Goal: Task Accomplishment & Management: Complete application form

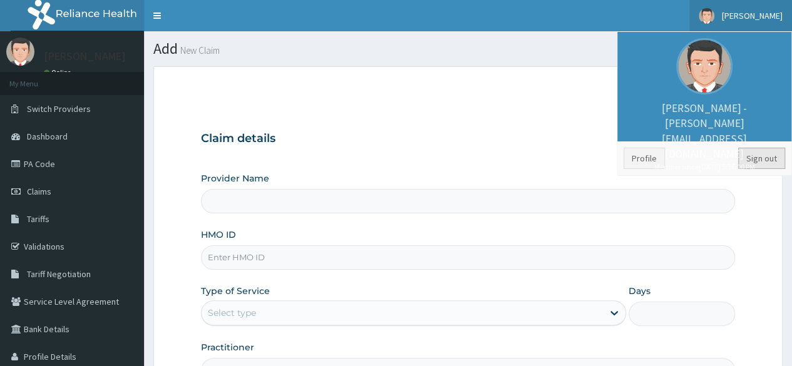
click at [757, 157] on link "Sign out" at bounding box center [762, 158] width 47 height 21
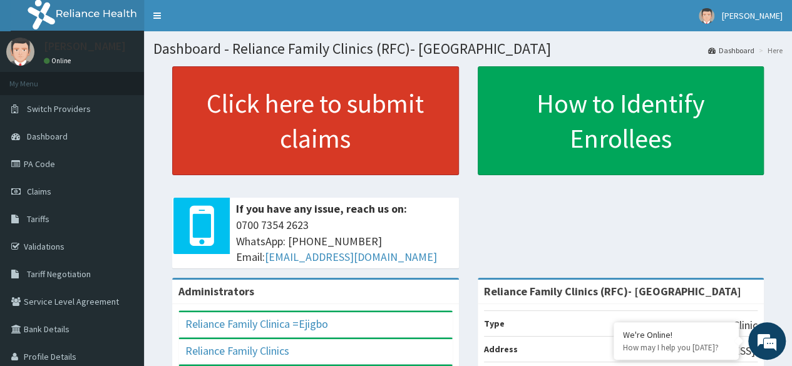
click at [362, 122] on link "Click here to submit claims" at bounding box center [315, 120] width 287 height 109
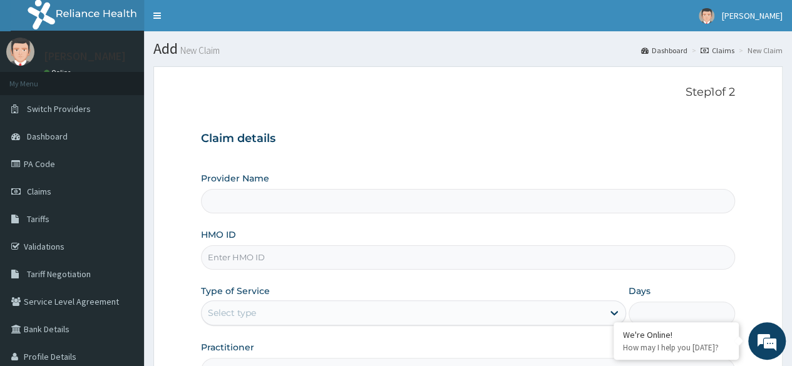
click at [358, 259] on input "HMO ID" at bounding box center [468, 258] width 534 height 24
type input "Reliance Family Clinics (RFC)- Ejigbo"
click at [356, 256] on input "HMO ID" at bounding box center [468, 258] width 534 height 24
click at [330, 255] on input "HMO ID" at bounding box center [468, 258] width 534 height 24
click at [444, 260] on input "HMO ID" at bounding box center [468, 258] width 534 height 24
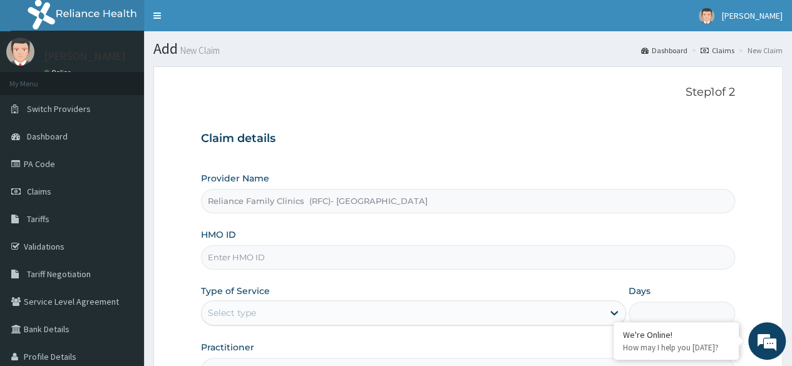
click at [717, 179] on div "Provider Name Reliance Family Clinics (RFC)- [GEOGRAPHIC_DATA]" at bounding box center [468, 192] width 534 height 41
click at [450, 256] on input "HMO ID" at bounding box center [468, 258] width 534 height 24
paste input "RFC/10117/A"
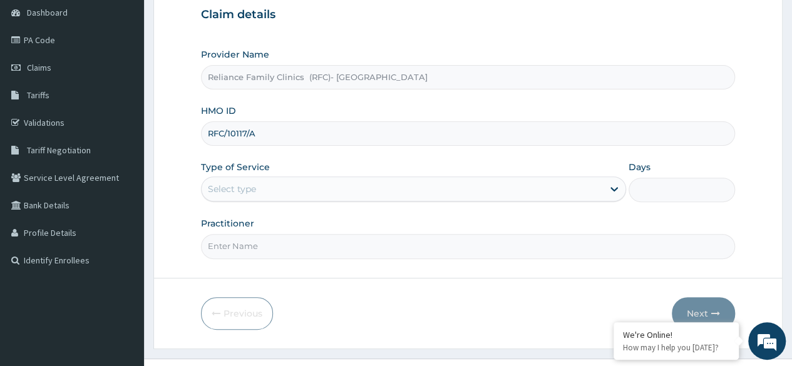
scroll to position [145, 0]
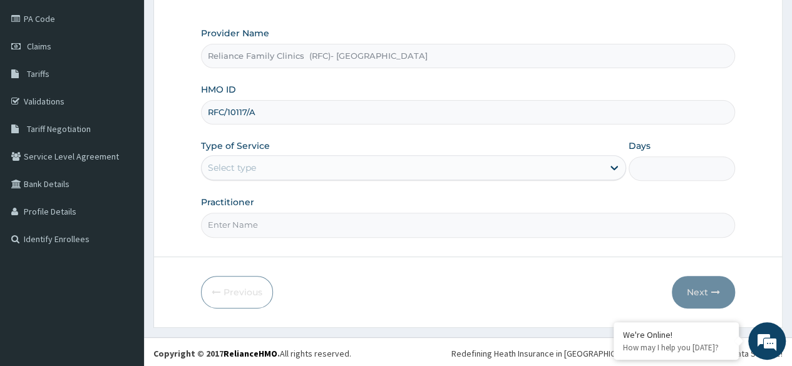
type input "RFC/10117/A"
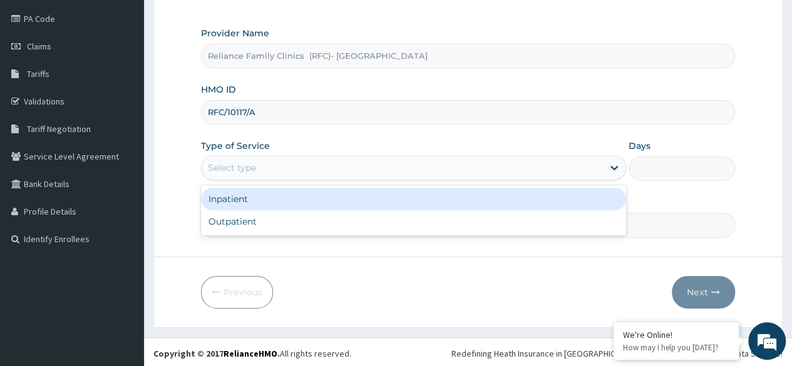
click at [375, 219] on div "Outpatient" at bounding box center [413, 221] width 425 height 23
type input "1"
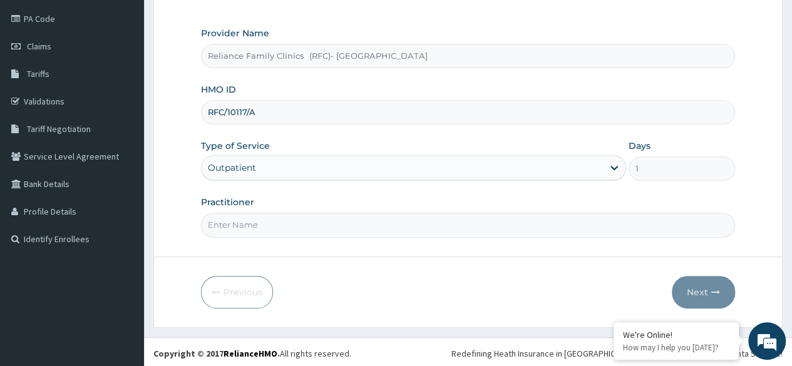
click at [384, 222] on input "Practitioner" at bounding box center [468, 225] width 534 height 24
click at [308, 223] on input "Practitioner" at bounding box center [468, 225] width 534 height 24
type input "[PERSON_NAME]"
click at [699, 283] on button "Next" at bounding box center [703, 292] width 63 height 33
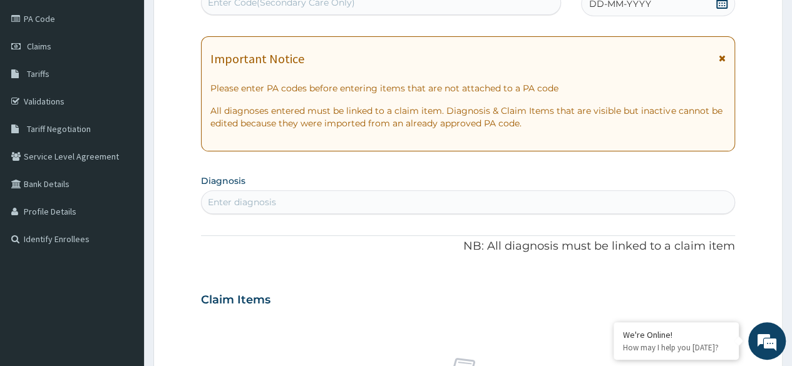
click at [722, 9] on span at bounding box center [722, 4] width 13 height 16
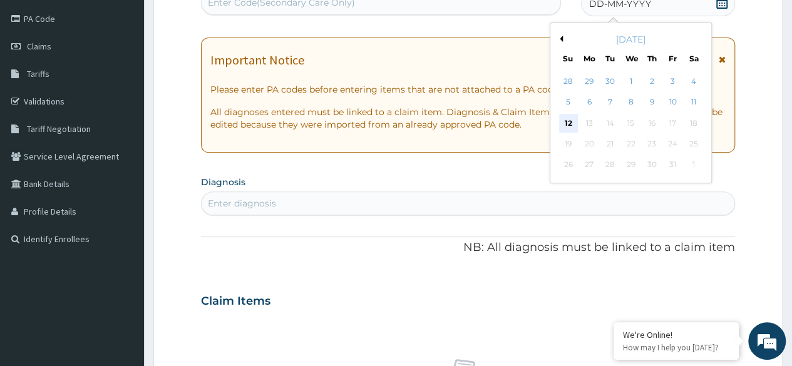
click at [568, 124] on div "12" at bounding box center [568, 123] width 19 height 19
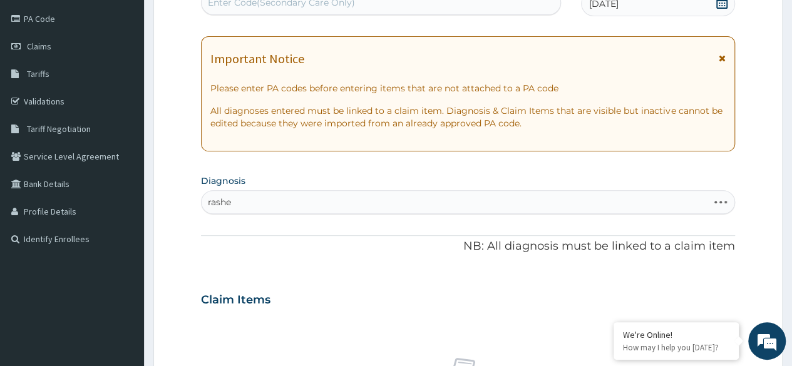
type input "rashes"
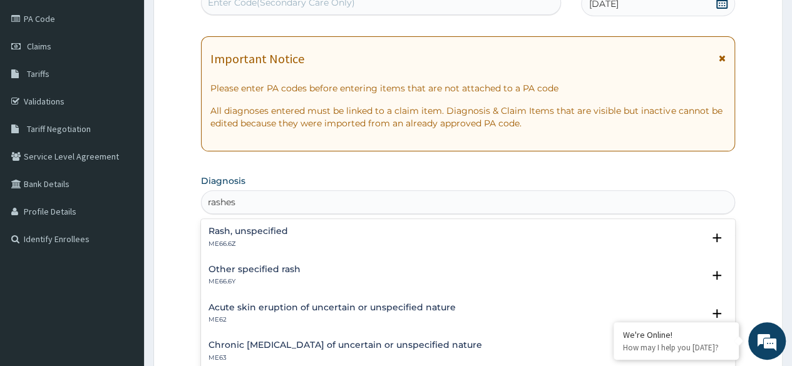
click at [319, 241] on div "Rash, unspecified ME66.6Z" at bounding box center [468, 238] width 519 height 22
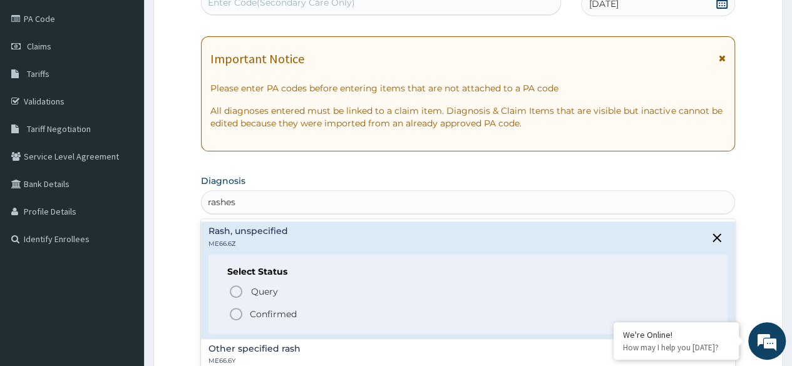
click at [298, 313] on span "Confirmed" at bounding box center [469, 314] width 480 height 15
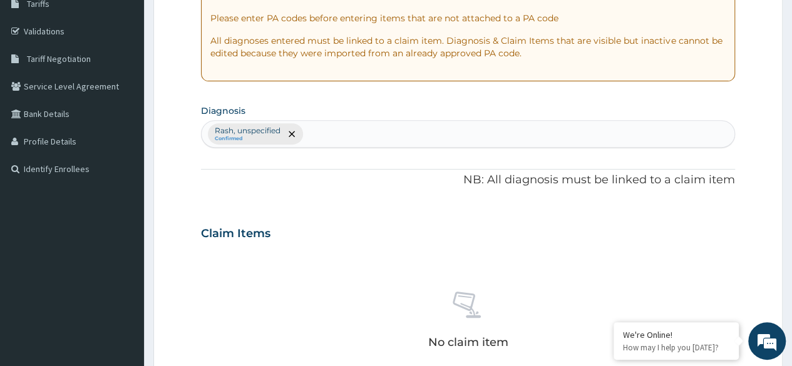
scroll to position [220, 0]
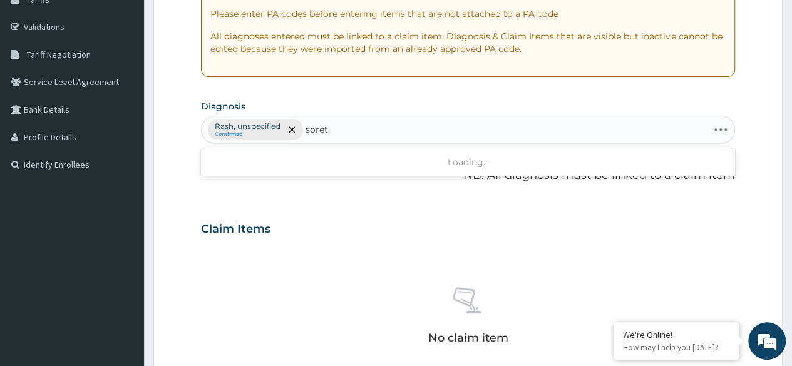
type input "sore"
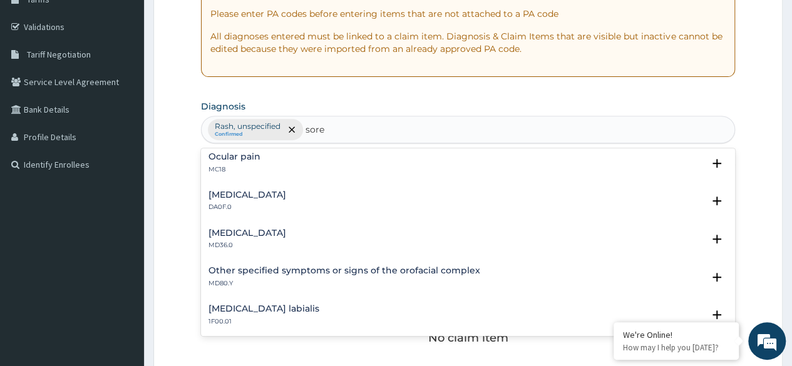
scroll to position [76, 0]
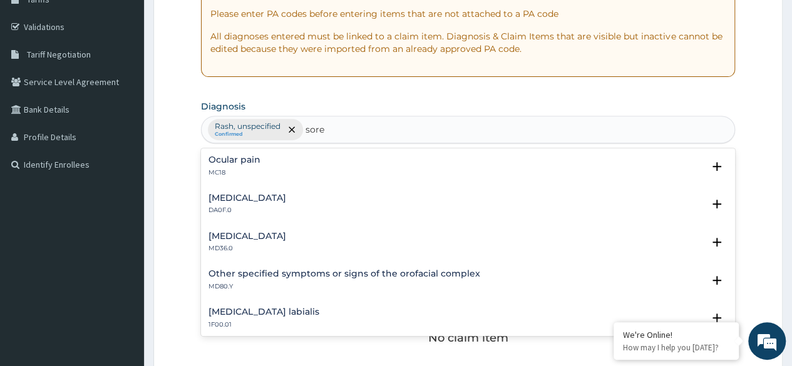
click at [281, 247] on div "[MEDICAL_DATA] MD36.0" at bounding box center [468, 243] width 519 height 22
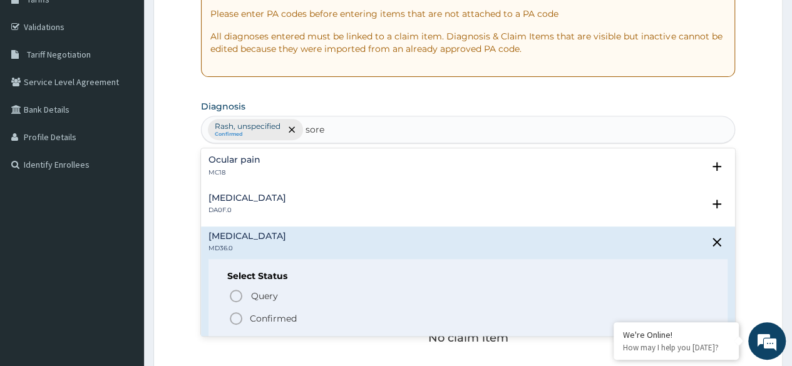
click at [298, 321] on span "Confirmed" at bounding box center [469, 318] width 480 height 15
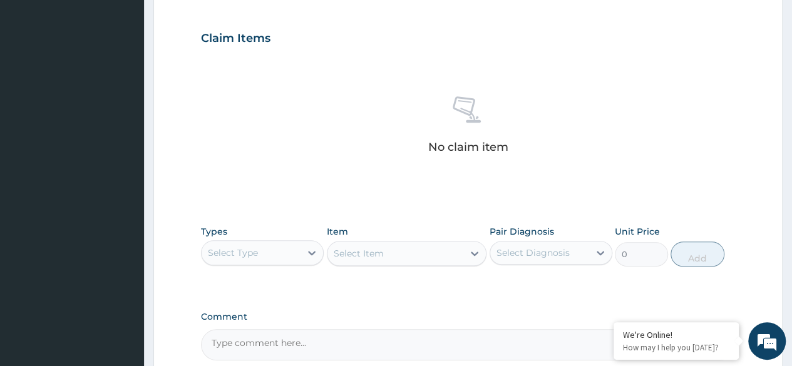
scroll to position [534, 0]
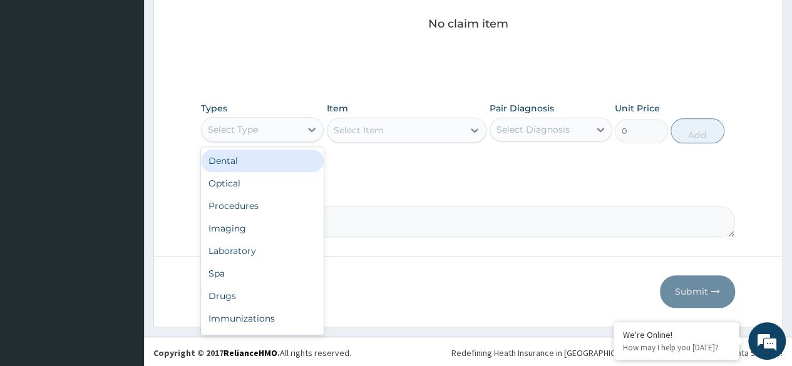
click at [281, 209] on div "Procedures" at bounding box center [262, 206] width 123 height 23
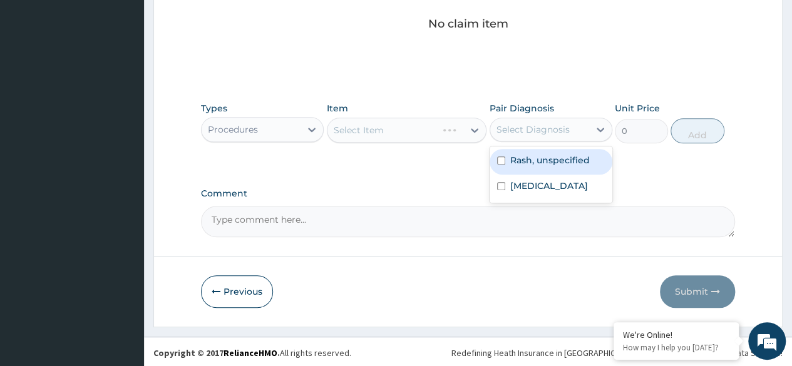
click at [576, 167] on div "Rash, unspecified" at bounding box center [551, 162] width 123 height 26
checkbox input "true"
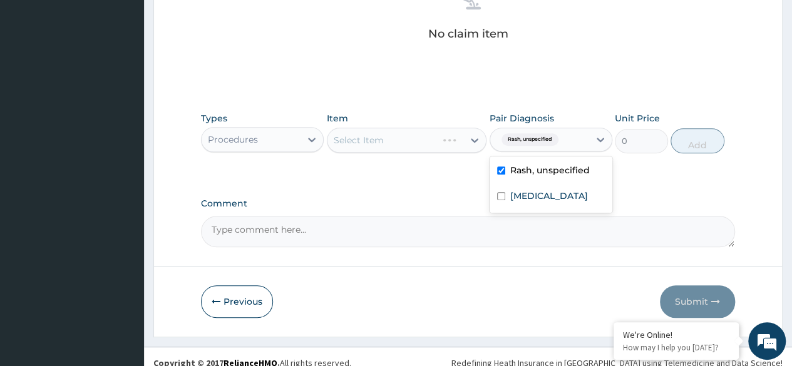
click at [537, 205] on div "[MEDICAL_DATA]" at bounding box center [551, 198] width 123 height 26
checkbox input "true"
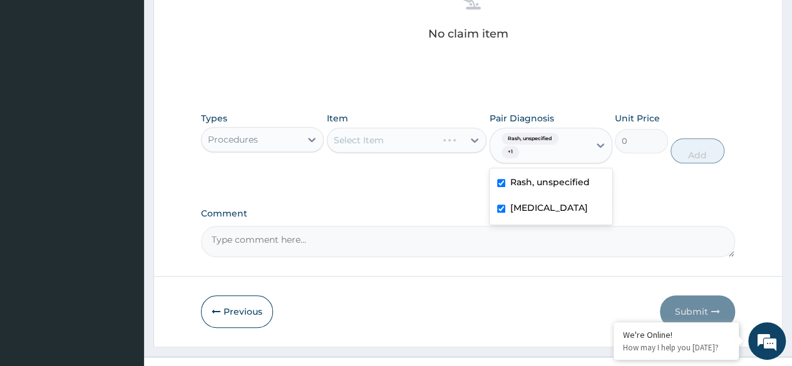
click at [398, 147] on div "Select Item" at bounding box center [407, 140] width 160 height 25
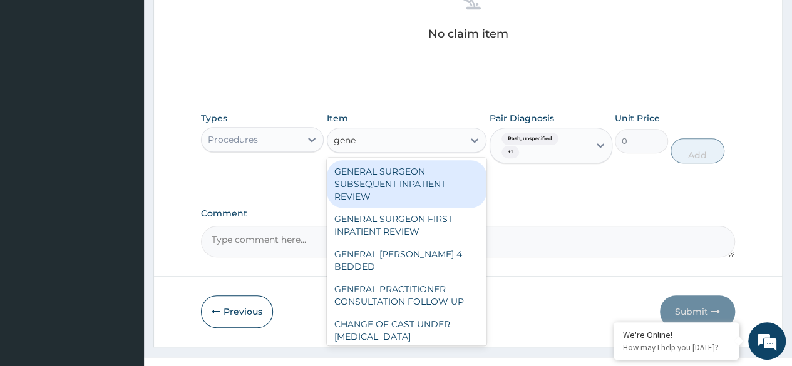
type input "gener"
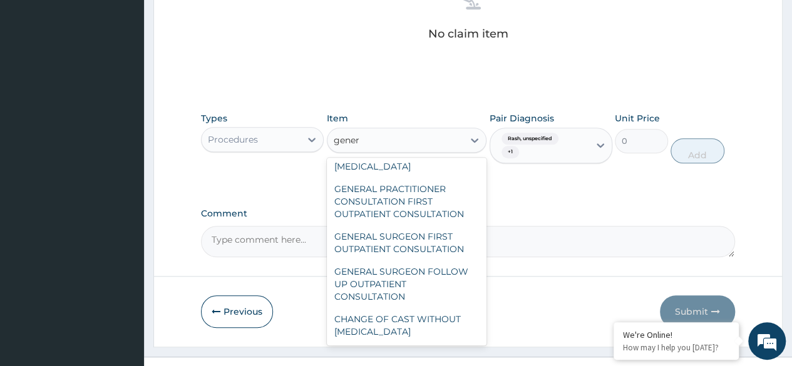
click at [421, 202] on div "GENERAL PRACTITIONER CONSULTATION FIRST OUTPATIENT CONSULTATION" at bounding box center [407, 202] width 160 height 48
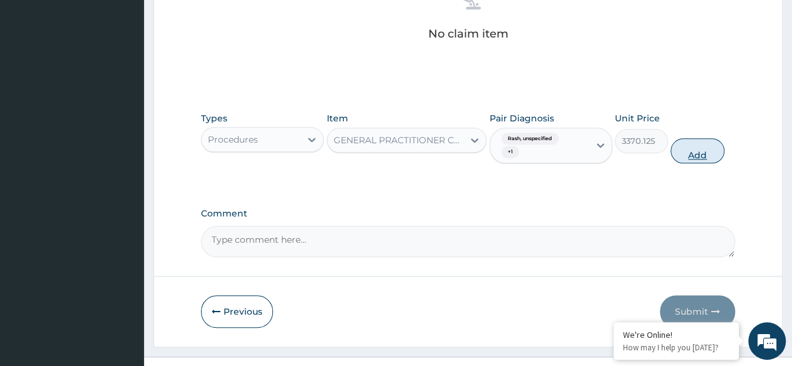
click at [698, 152] on button "Add" at bounding box center [697, 150] width 53 height 25
type input "0"
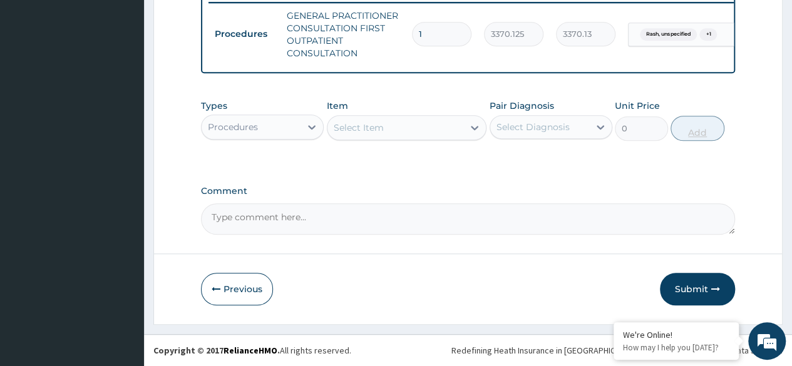
scroll to position [504, 0]
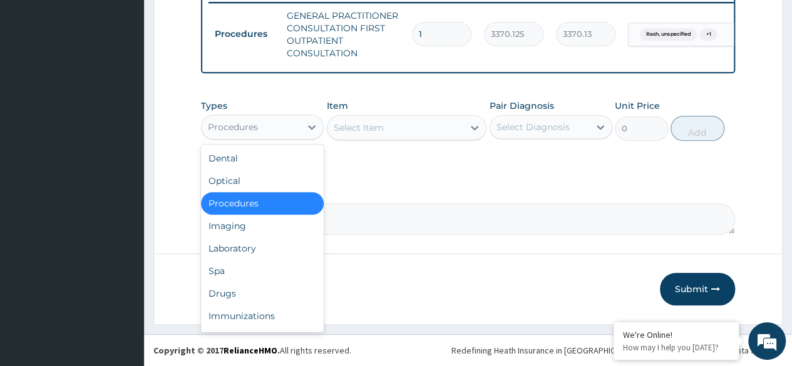
click at [262, 298] on div "Drugs" at bounding box center [262, 294] width 123 height 23
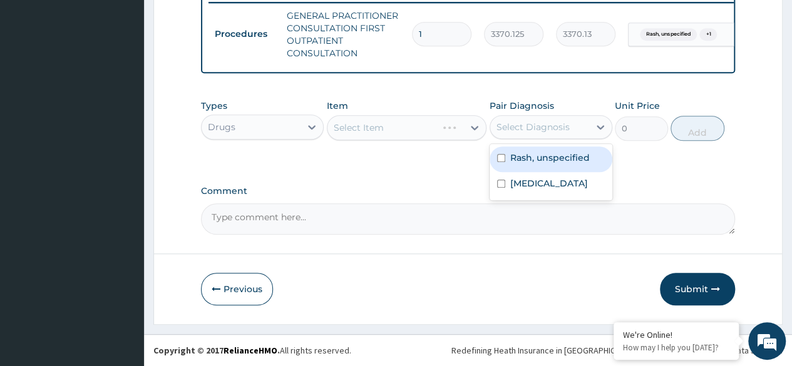
click at [566, 164] on label "Rash, unspecified" at bounding box center [551, 158] width 80 height 13
checkbox input "true"
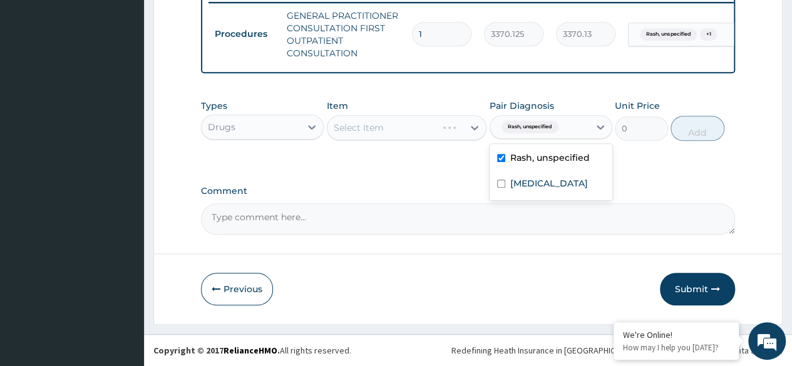
click at [560, 190] on label "[MEDICAL_DATA]" at bounding box center [550, 183] width 78 height 13
checkbox input "true"
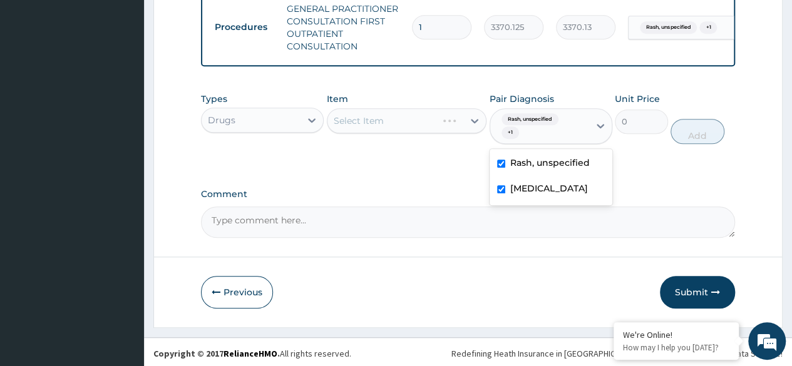
click at [423, 133] on div "Select Item" at bounding box center [407, 120] width 160 height 25
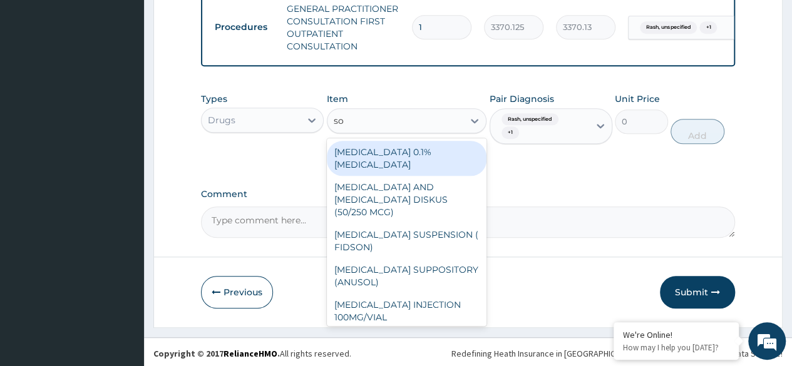
type input "s"
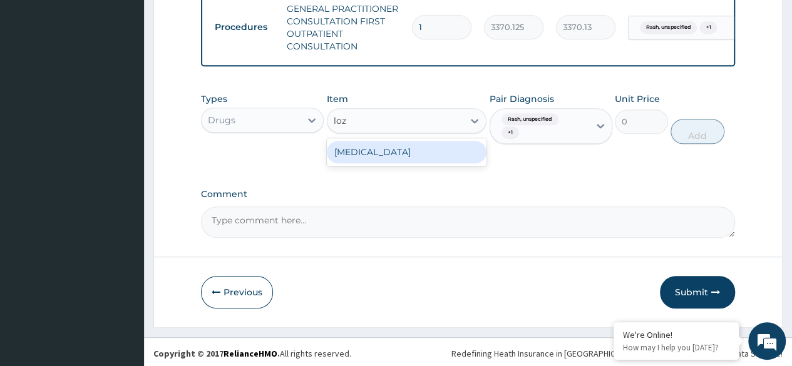
type input "loze"
click at [445, 163] on div "[MEDICAL_DATA]" at bounding box center [407, 152] width 160 height 23
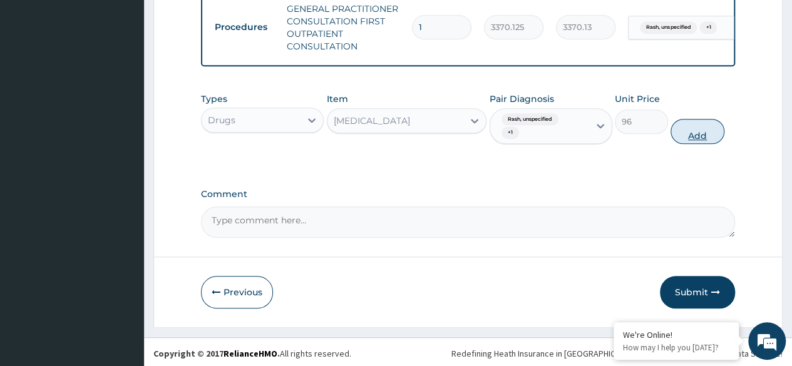
click at [717, 144] on button "Add" at bounding box center [697, 131] width 53 height 25
type input "0"
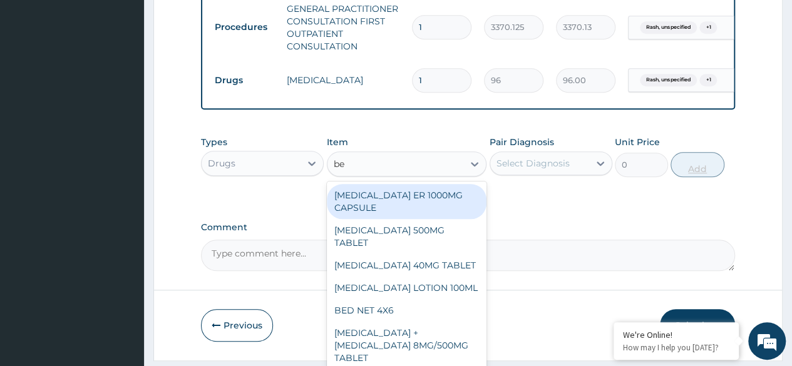
type input "ben"
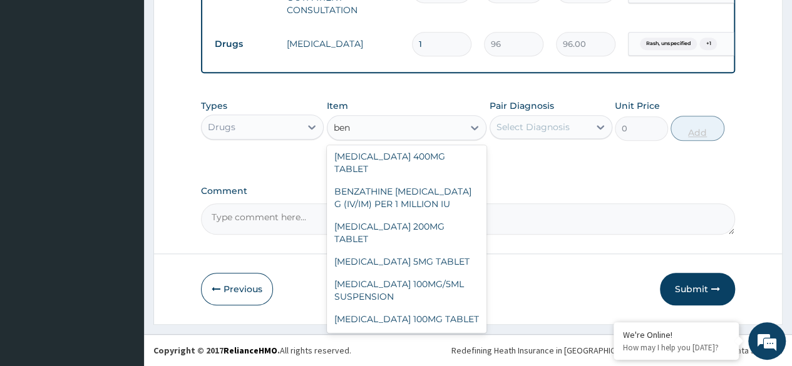
scroll to position [0, 0]
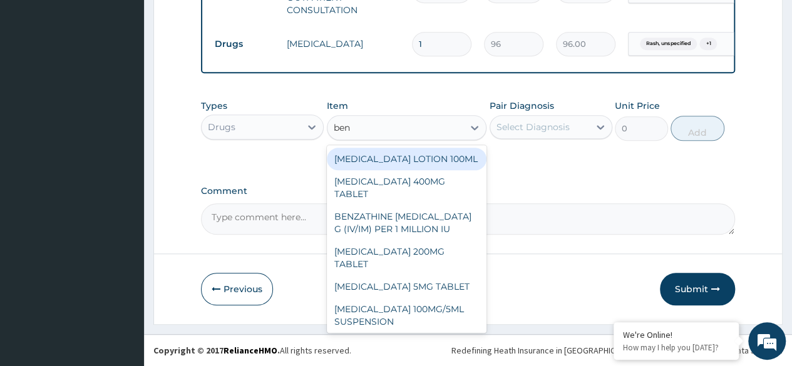
click at [447, 165] on div "[MEDICAL_DATA] LOTION 100ML" at bounding box center [407, 159] width 160 height 23
type input "1495"
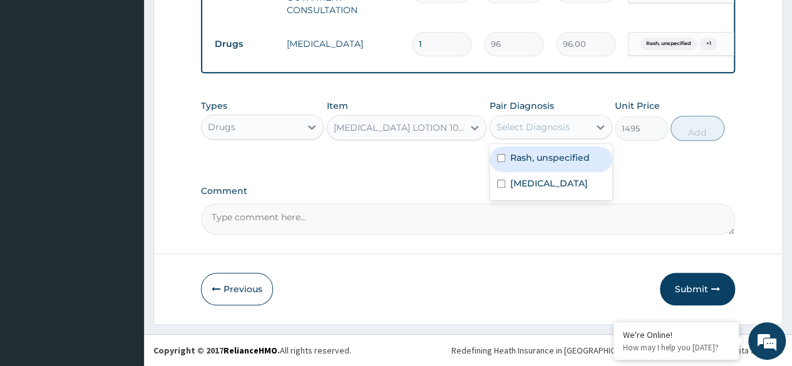
click at [562, 164] on label "Rash, unspecified" at bounding box center [551, 158] width 80 height 13
checkbox input "true"
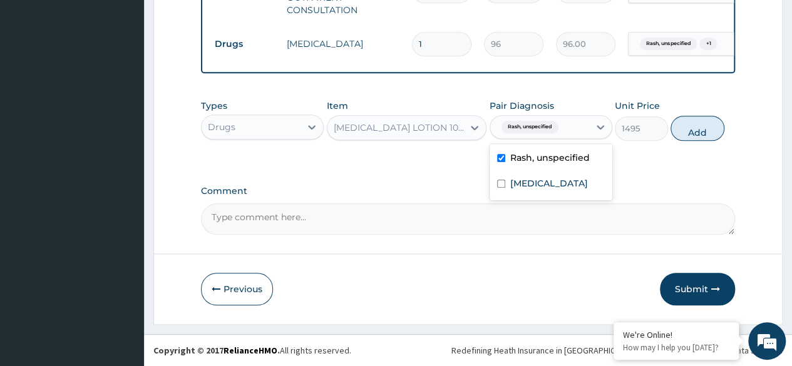
click at [561, 190] on label "[MEDICAL_DATA]" at bounding box center [550, 183] width 78 height 13
checkbox input "true"
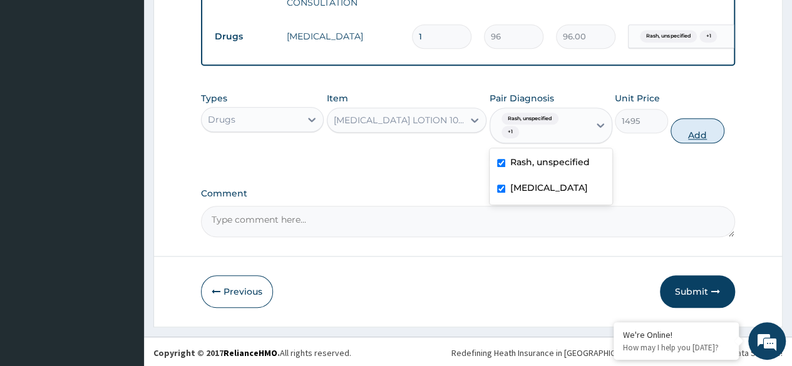
click at [707, 143] on button "Add" at bounding box center [697, 130] width 53 height 25
type input "0"
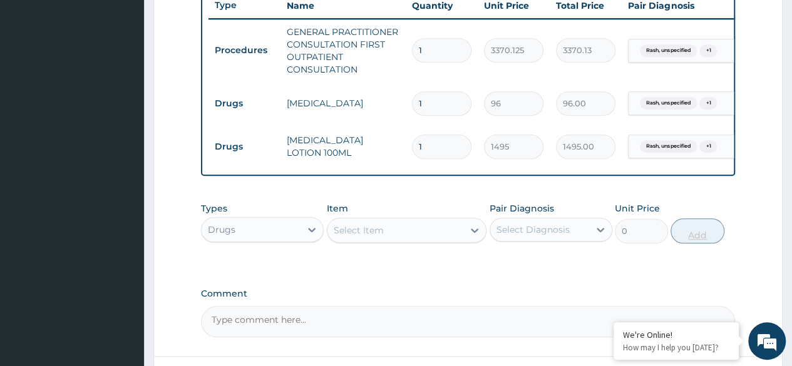
scroll to position [481, 0]
click at [435, 99] on input "1" at bounding box center [442, 103] width 60 height 24
type input "12"
type input "1152.00"
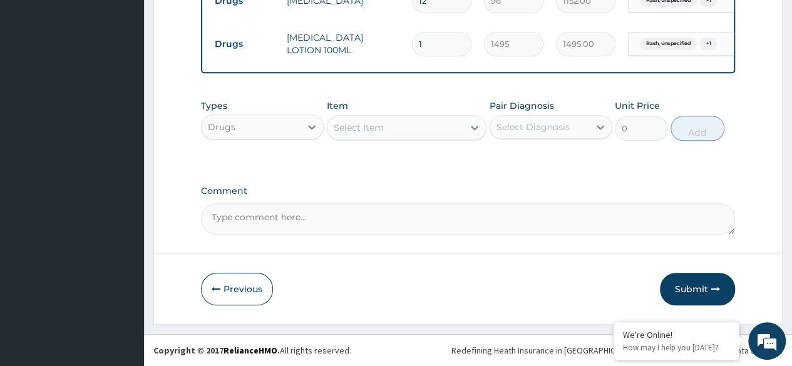
scroll to position [591, 0]
click at [686, 292] on button "Submit" at bounding box center [697, 289] width 75 height 33
